Goal: Transaction & Acquisition: Book appointment/travel/reservation

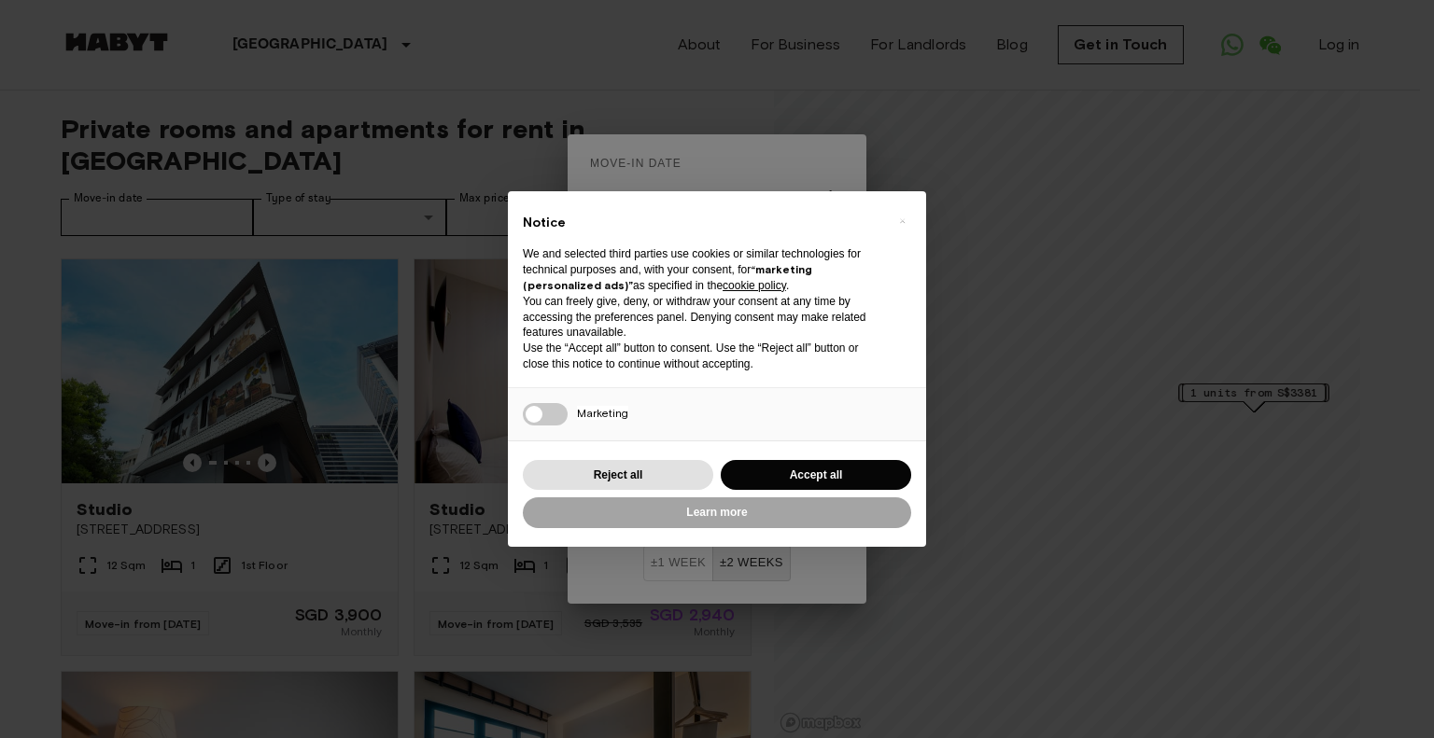
click at [817, 466] on button "Accept all" at bounding box center [816, 475] width 190 height 31
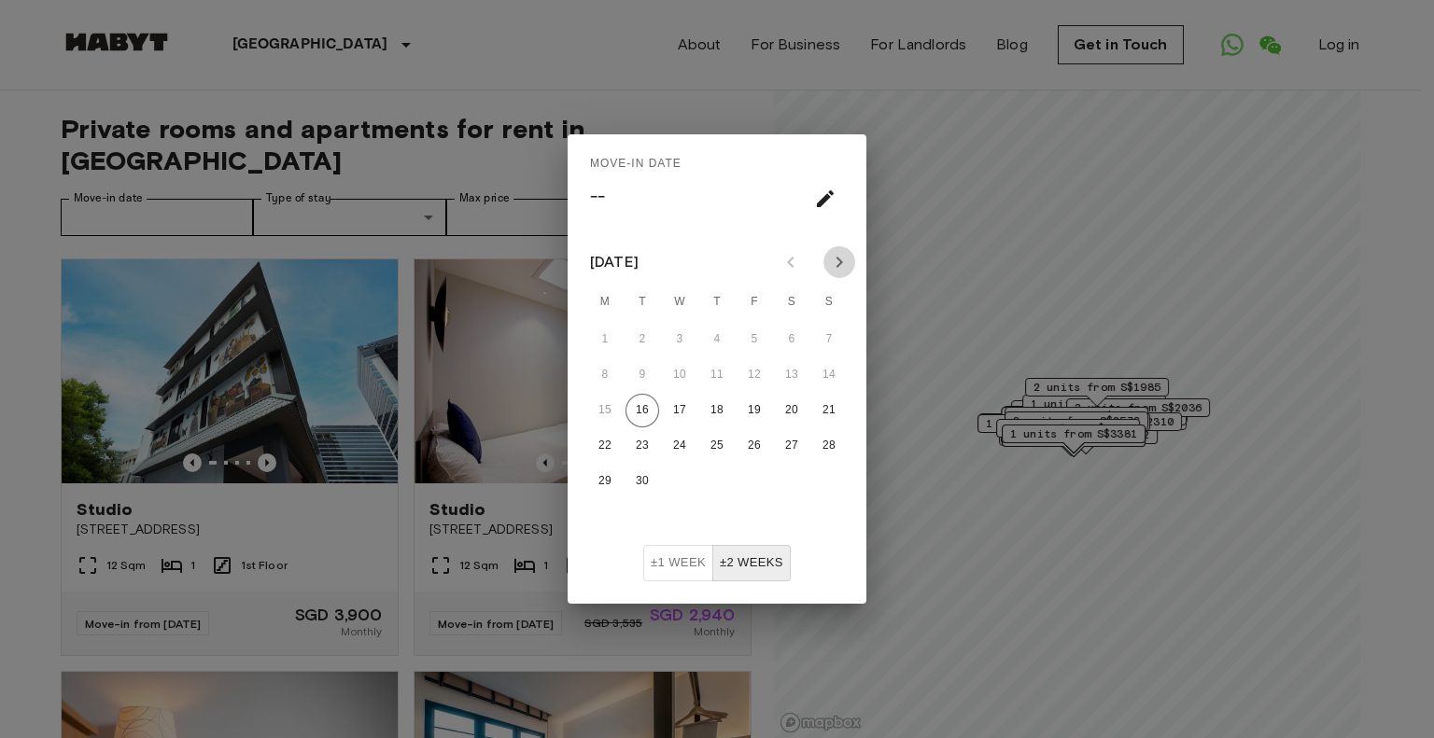
click at [840, 264] on icon "Next month" at bounding box center [839, 262] width 7 height 11
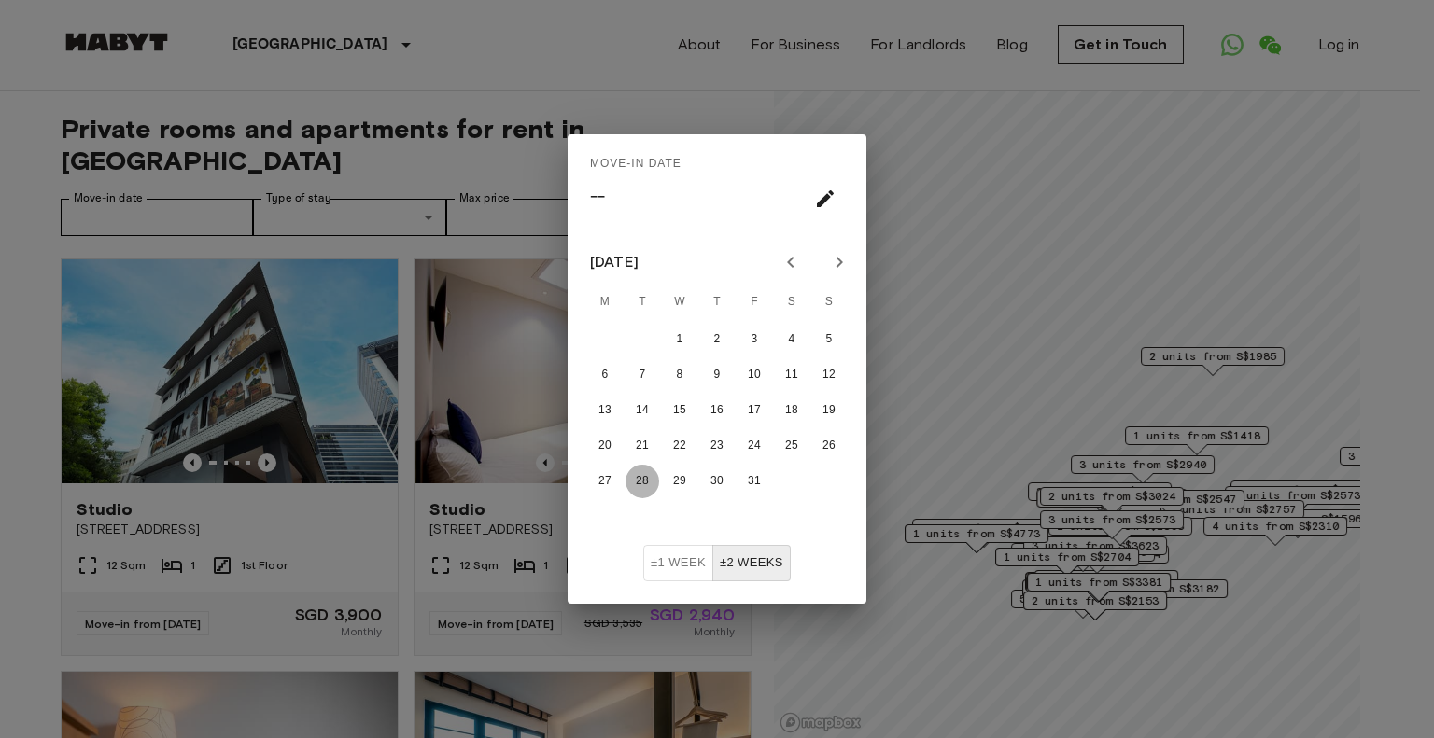
click at [649, 477] on button "28" at bounding box center [642, 482] width 34 height 34
type input "**********"
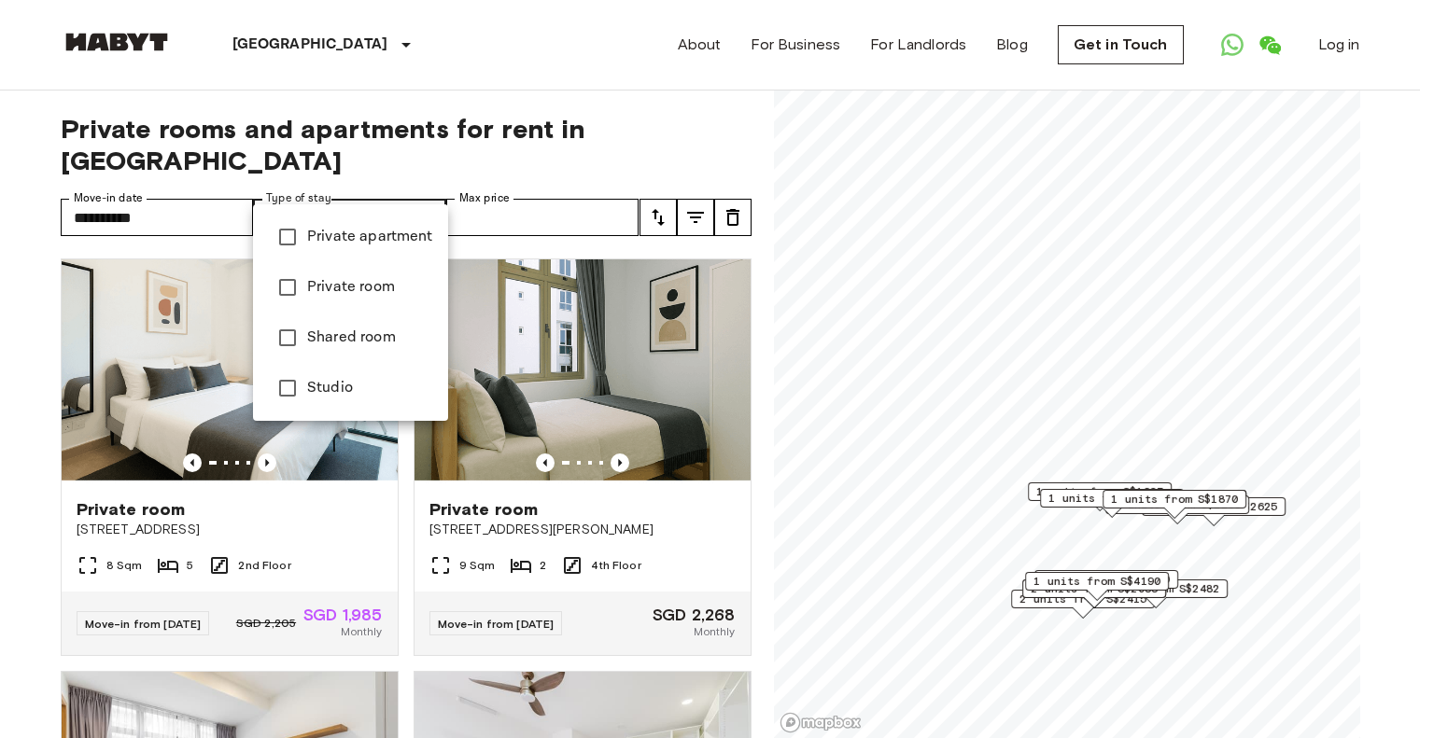
click at [427, 184] on div at bounding box center [717, 369] width 1434 height 738
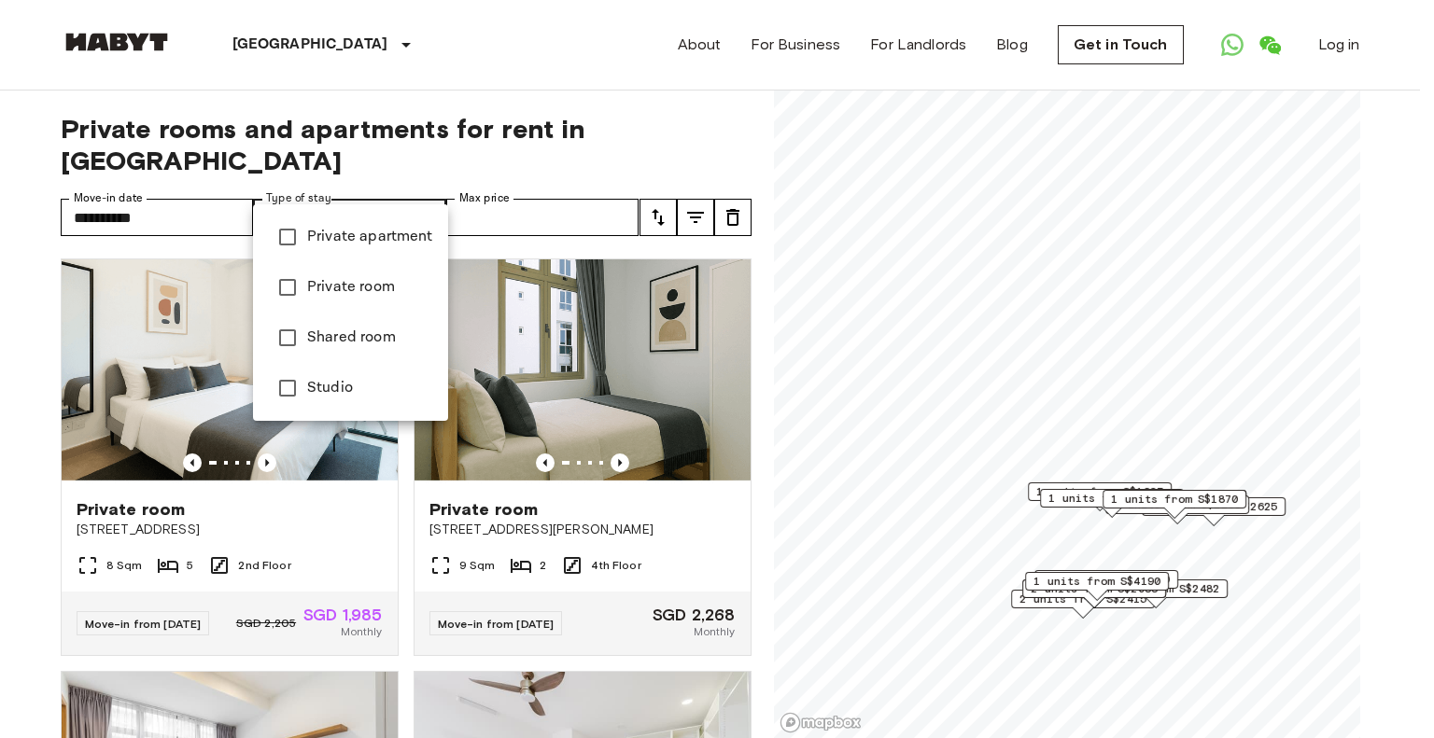
click at [356, 289] on span "Private room" at bounding box center [370, 287] width 126 height 22
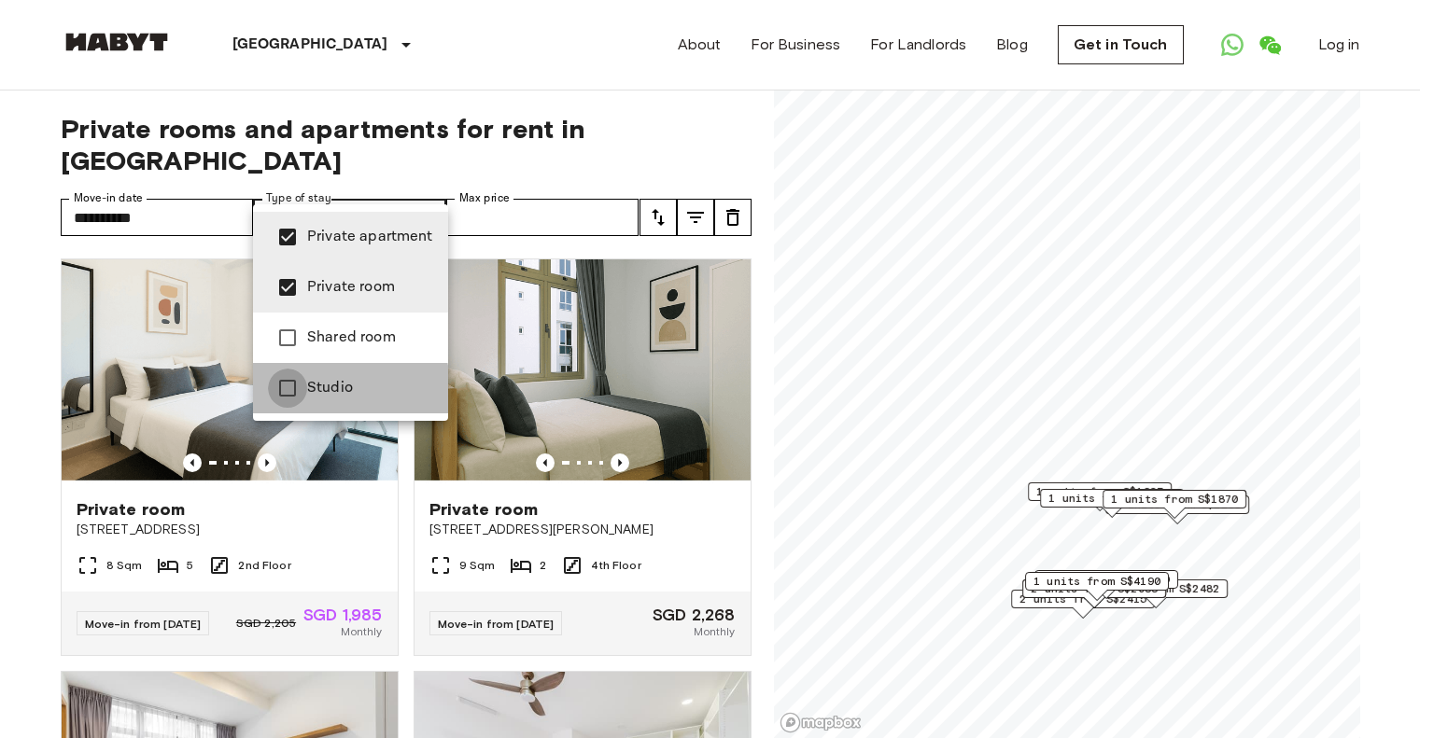
type input "**********"
click at [533, 189] on div at bounding box center [717, 369] width 1434 height 738
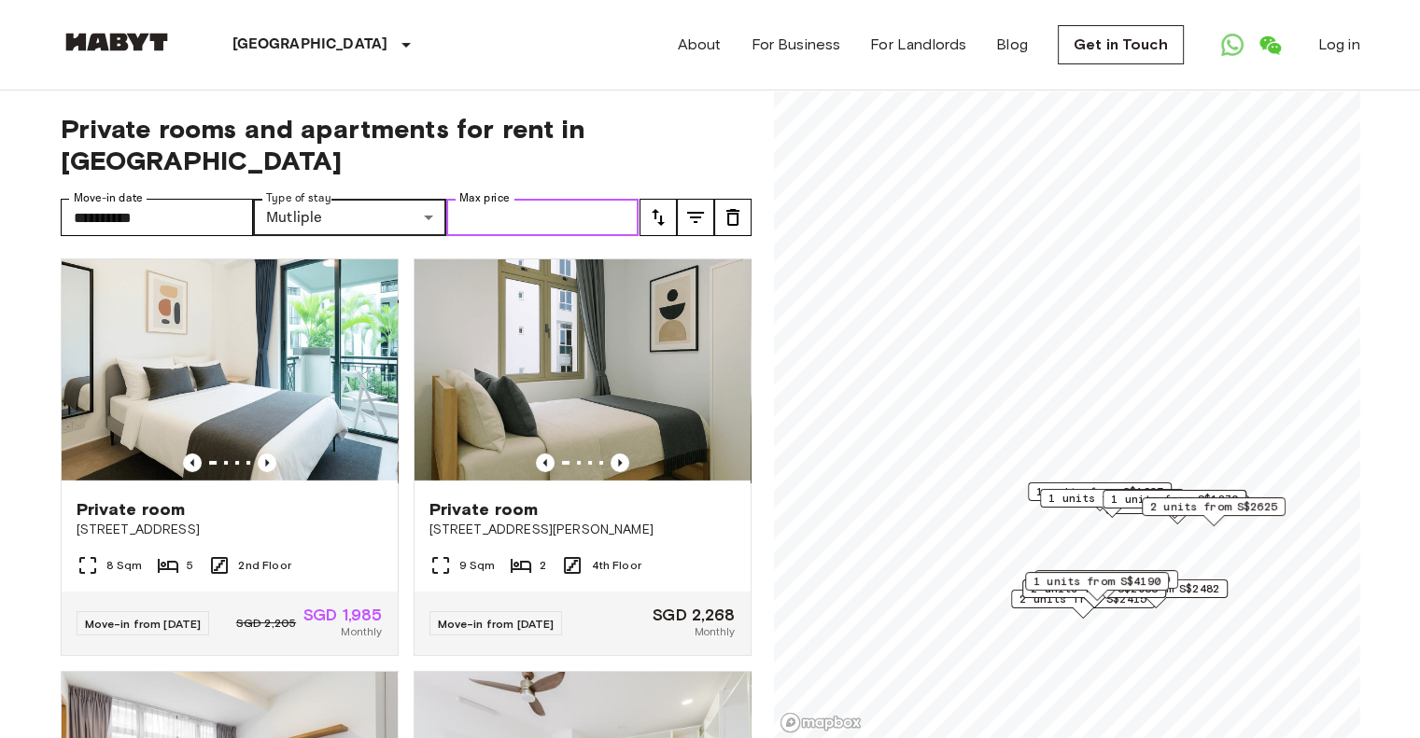
click at [582, 199] on input "Max price" at bounding box center [542, 217] width 193 height 37
type input "*"
click at [694, 206] on icon "tune" at bounding box center [695, 217] width 22 height 22
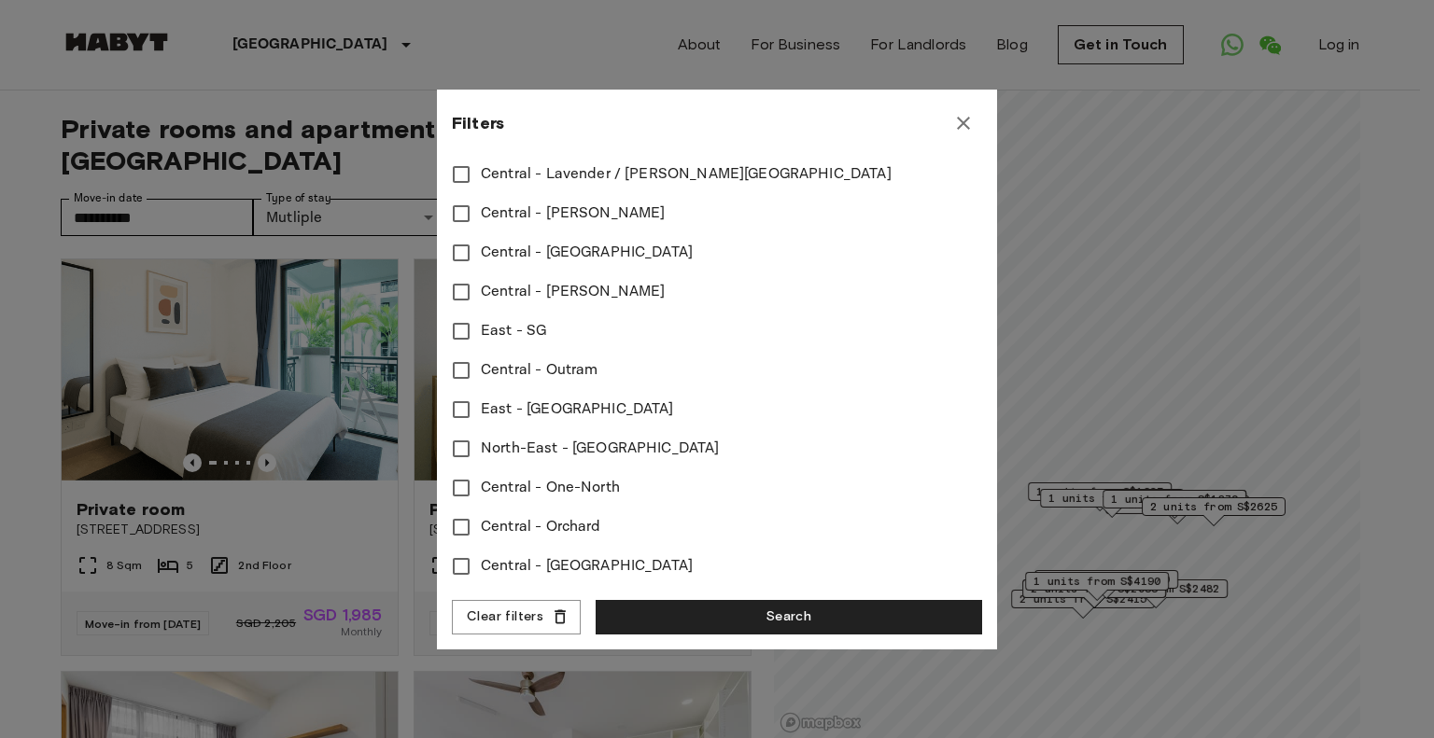
scroll to position [885, 0]
click at [485, 477] on span "Central - One-North" at bounding box center [550, 488] width 139 height 22
click at [580, 555] on span "Central - [GEOGRAPHIC_DATA]" at bounding box center [587, 566] width 212 height 22
type input "****"
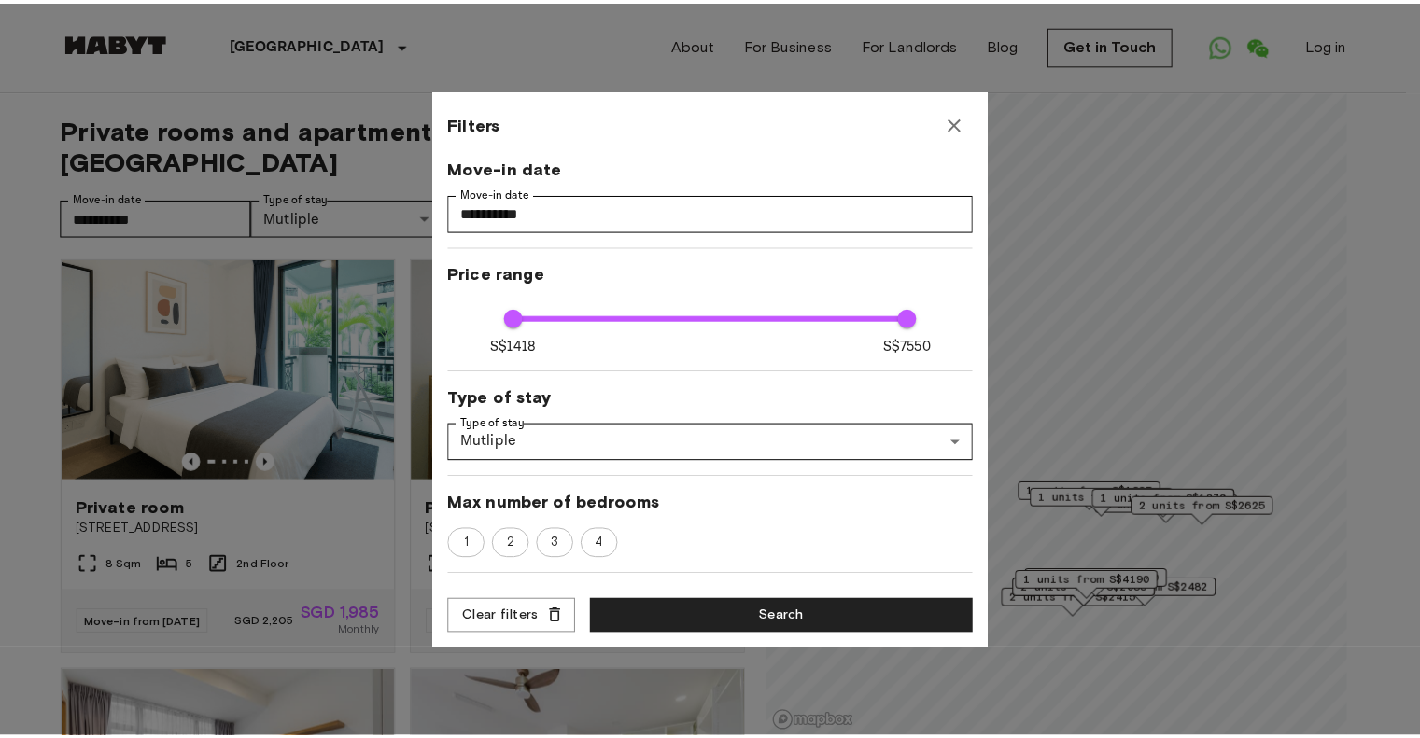
scroll to position [0, 0]
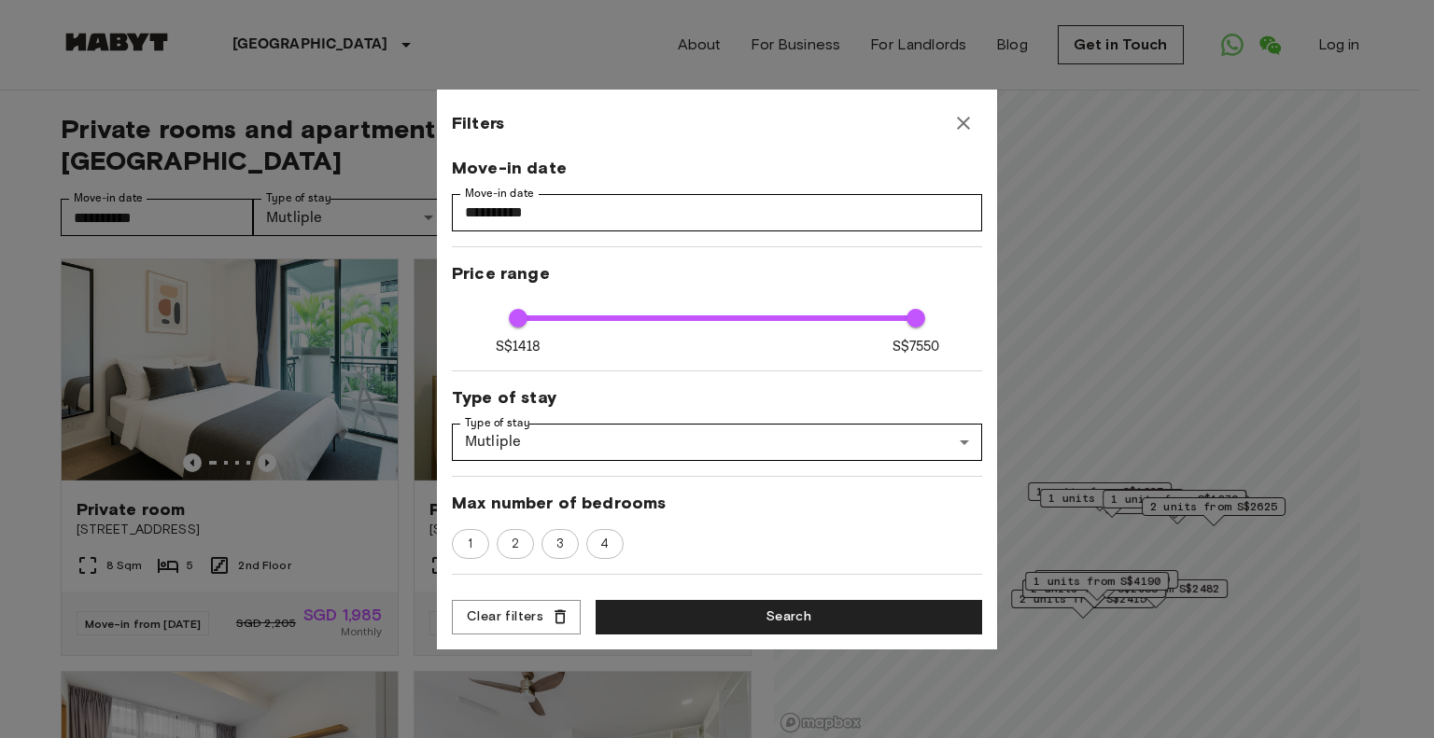
click at [621, 611] on button "Search" at bounding box center [789, 617] width 386 height 35
